Goal: Information Seeking & Learning: Compare options

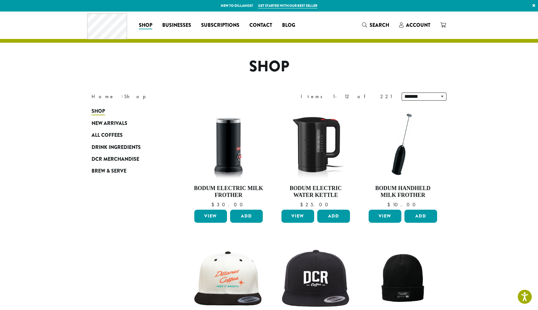
click at [115, 138] on span "All Coffees" at bounding box center [107, 135] width 31 height 8
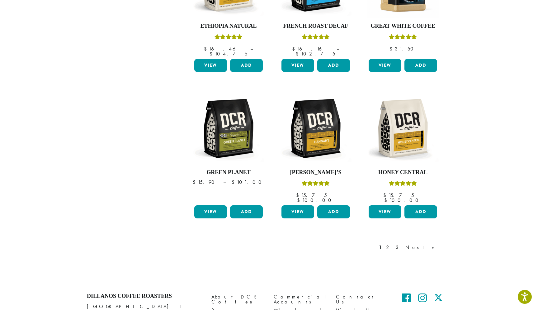
scroll to position [488, 0]
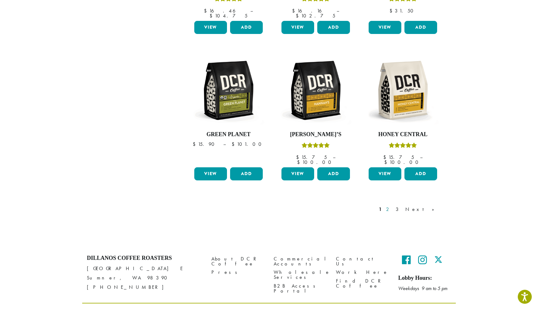
click at [393, 206] on link "2" at bounding box center [389, 209] width 8 height 7
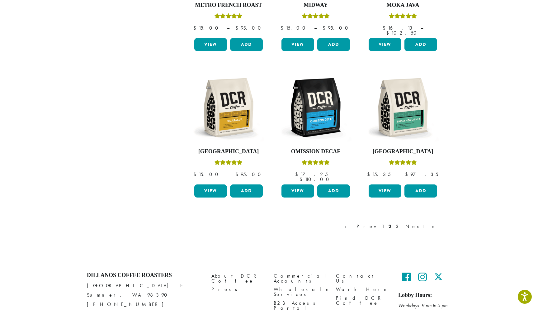
scroll to position [483, 0]
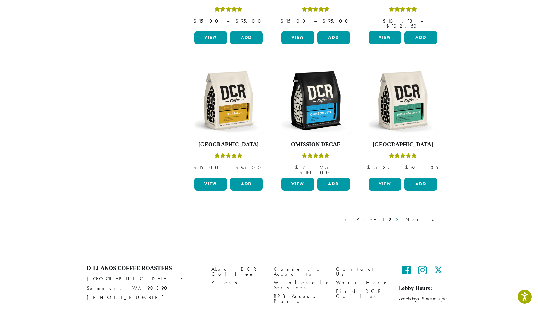
click at [403, 216] on link "3" at bounding box center [399, 219] width 8 height 7
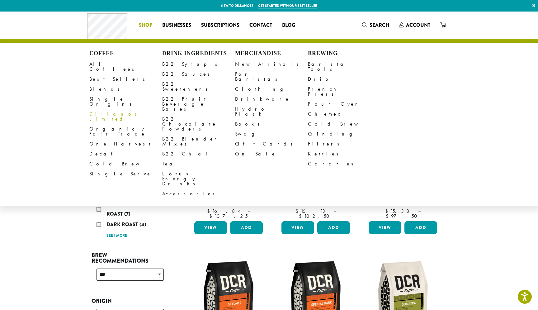
click at [107, 109] on link "Dillanos Limited" at bounding box center [125, 116] width 73 height 15
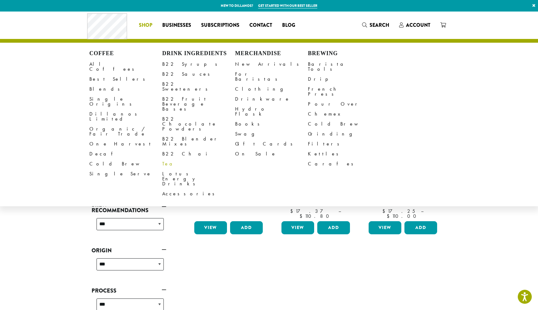
click at [165, 159] on link "Tea" at bounding box center [198, 164] width 73 height 10
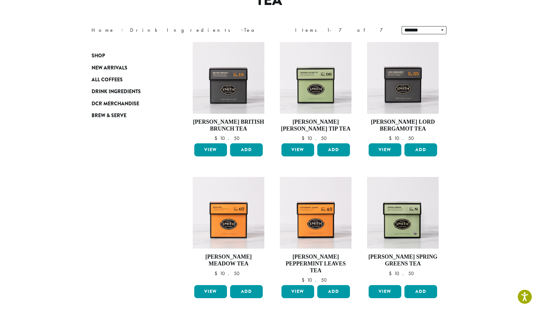
scroll to position [68, 0]
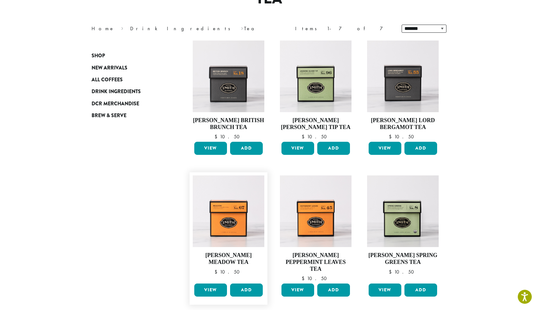
click at [213, 284] on link "View" at bounding box center [210, 290] width 33 height 13
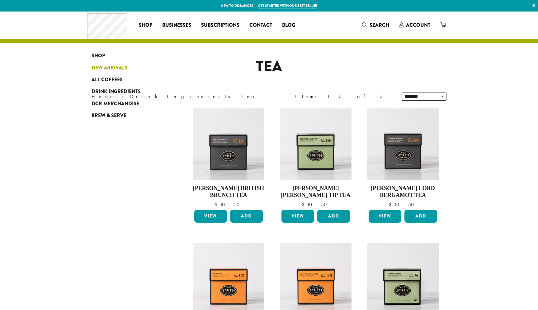
scroll to position [68, 0]
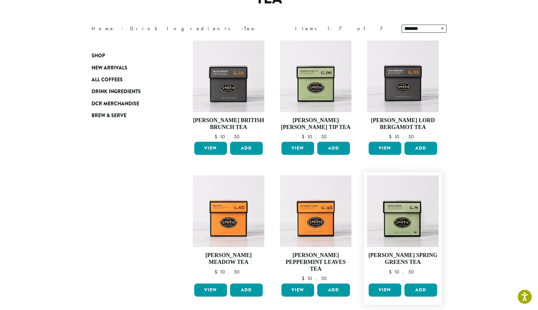
click at [381, 285] on link "View" at bounding box center [385, 290] width 33 height 13
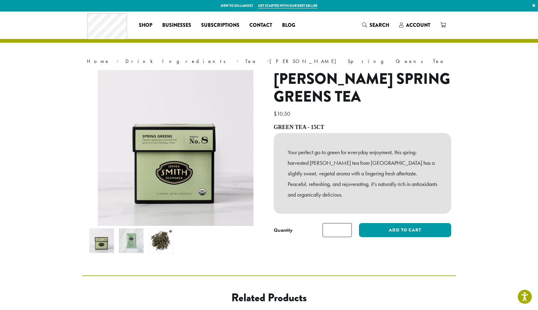
click at [161, 246] on img at bounding box center [161, 240] width 25 height 25
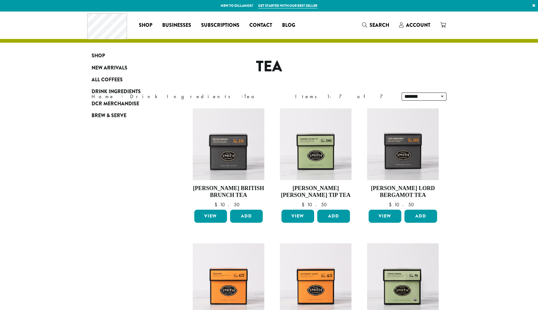
scroll to position [68, 0]
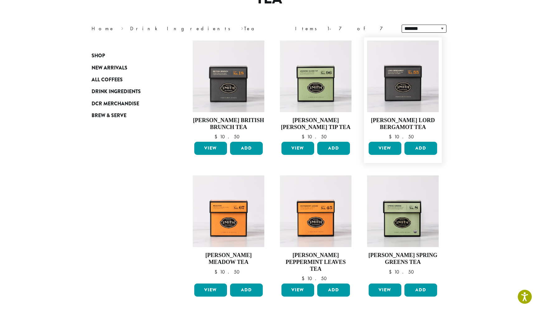
click at [382, 149] on link "View" at bounding box center [385, 148] width 33 height 13
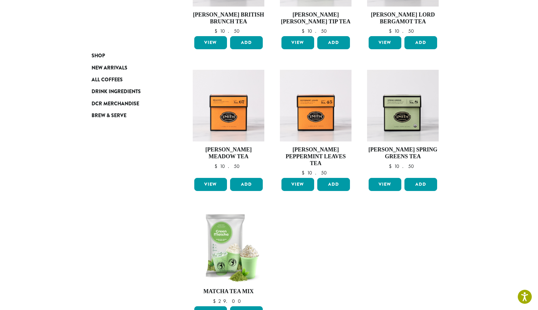
scroll to position [181, 0]
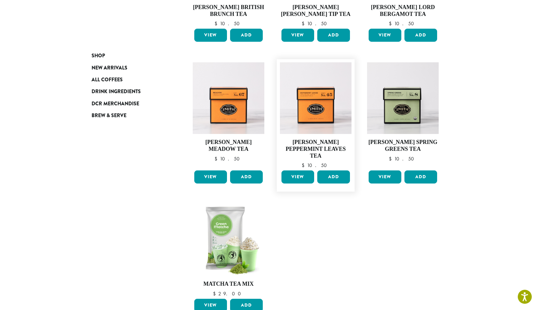
click at [298, 172] on link "View" at bounding box center [298, 176] width 33 height 13
